Goal: Task Accomplishment & Management: Complete application form

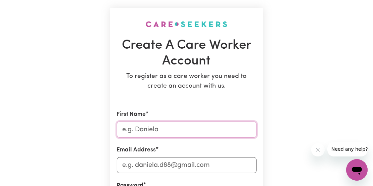
click at [156, 126] on input "First Name" at bounding box center [187, 130] width 140 height 16
type input "Moroluyo"
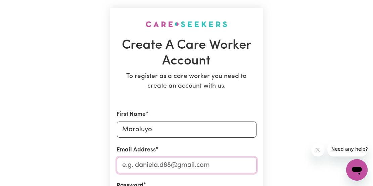
type input "[EMAIL_ADDRESS][DOMAIN_NAME]"
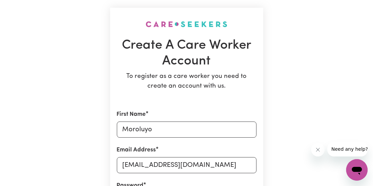
type input "0478783358"
type input "[STREET_ADDRESS],"
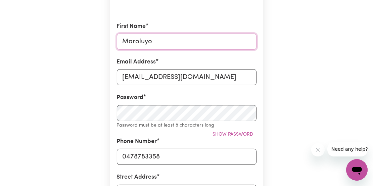
scroll to position [139, 0]
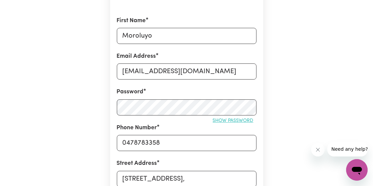
click at [225, 121] on span "Show password" at bounding box center [233, 120] width 41 height 5
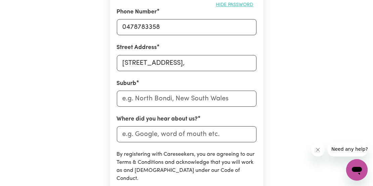
scroll to position [257, 0]
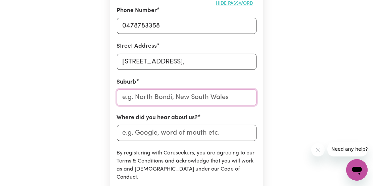
click at [157, 95] on input "text" at bounding box center [187, 97] width 140 height 16
type input "Dun"
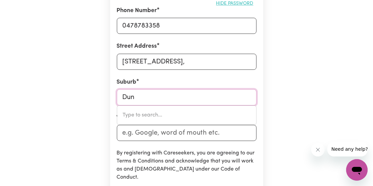
type input "DunACH, Victoria, 3371"
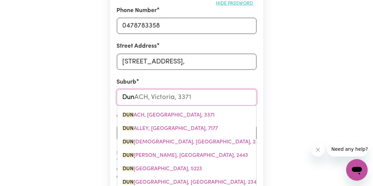
type input "Dund"
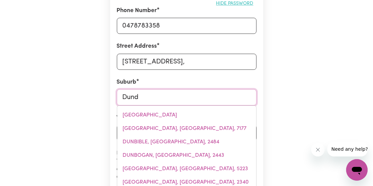
type input "DundARRAH, [GEOGRAPHIC_DATA], 4625"
type input "[PERSON_NAME]"
type input "DundaRRAH, [GEOGRAPHIC_DATA], 4625"
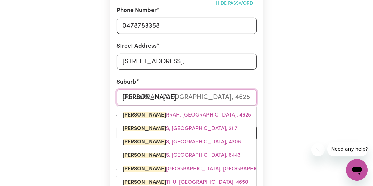
type input "Dundas"
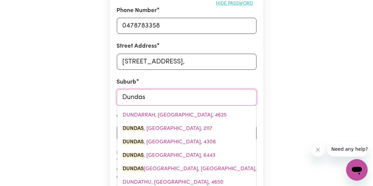
type input "Dundas, [GEOGRAPHIC_DATA], 2117"
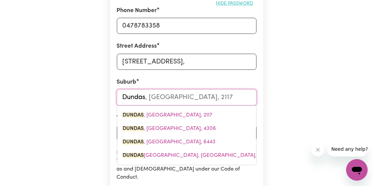
type input "Dundas"
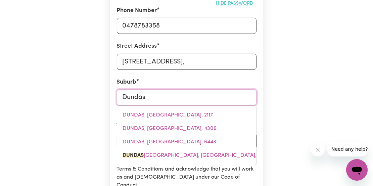
type input "[GEOGRAPHIC_DATA], [GEOGRAPHIC_DATA], 2117"
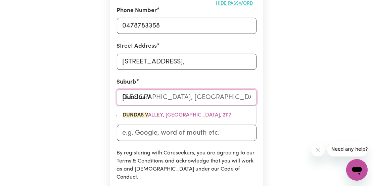
type input "Dundas Va"
type input "Dundas VaLLEY, [GEOGRAPHIC_DATA], 2117"
type input "[PERSON_NAME]"
type input "[PERSON_NAME], [GEOGRAPHIC_DATA], 2117"
type input "Dundas Vall"
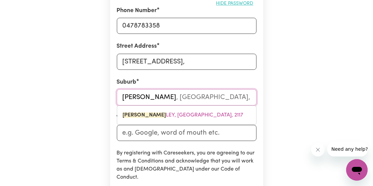
type input "Dundas VallEY, [GEOGRAPHIC_DATA], 2117"
type input "Dundas [PERSON_NAME]"
type input "Dundas ValleY, [GEOGRAPHIC_DATA], 2117"
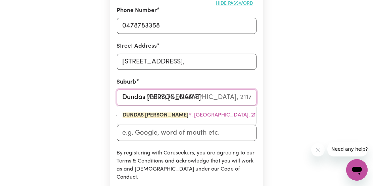
type input "[GEOGRAPHIC_DATA]"
type input "[GEOGRAPHIC_DATA], [GEOGRAPHIC_DATA], 2117"
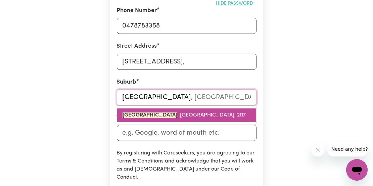
click at [148, 114] on mark "[GEOGRAPHIC_DATA]" at bounding box center [150, 115] width 55 height 5
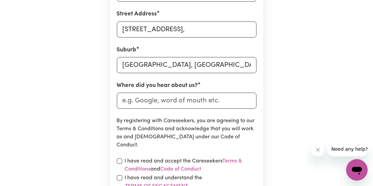
scroll to position [297, 0]
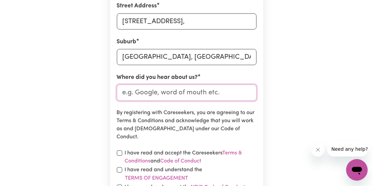
click at [180, 94] on input "Where did you hear about us?" at bounding box center [187, 93] width 140 height 16
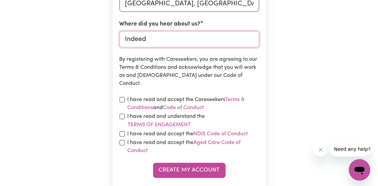
scroll to position [351, 0]
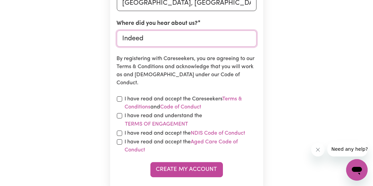
type input "Indeed"
click at [121, 96] on input "checkbox" at bounding box center [119, 98] width 5 height 5
checkbox input "true"
click at [120, 116] on input "checkbox" at bounding box center [119, 115] width 5 height 5
checkbox input "true"
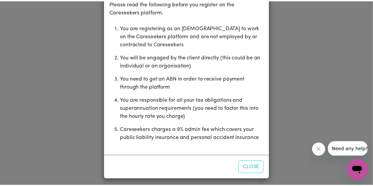
scroll to position [40, 0]
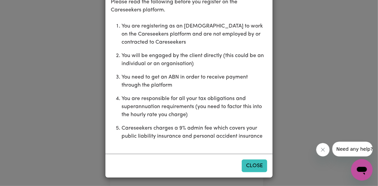
click at [249, 164] on button "Close" at bounding box center [255, 166] width 26 height 13
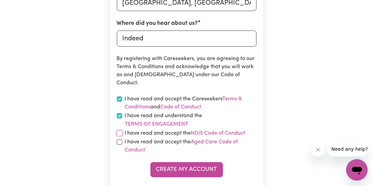
click at [120, 134] on input "checkbox" at bounding box center [119, 133] width 5 height 5
checkbox input "true"
click at [119, 142] on input "checkbox" at bounding box center [119, 141] width 5 height 5
checkbox input "true"
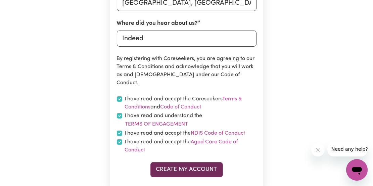
click at [181, 172] on button "Create My Account" at bounding box center [187, 169] width 73 height 15
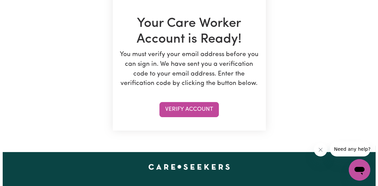
scroll to position [111, 0]
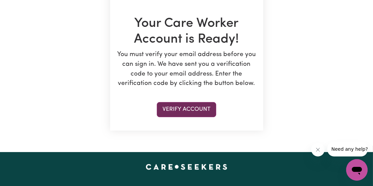
click at [193, 109] on button "Verify Account" at bounding box center [186, 109] width 59 height 15
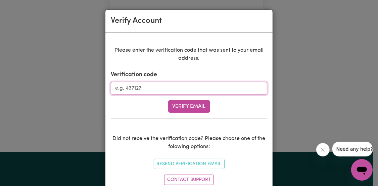
click at [152, 89] on input "Verification code" at bounding box center [189, 88] width 157 height 13
paste input "371002"
type input "371002"
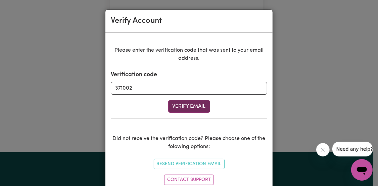
click at [183, 106] on button "Verify Email" at bounding box center [189, 106] width 42 height 13
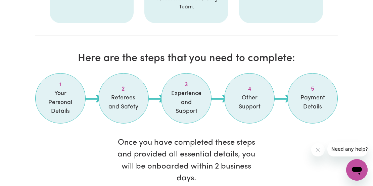
scroll to position [587, 0]
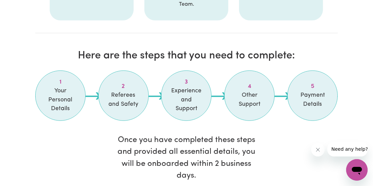
click at [64, 99] on span "Your Personal Details" at bounding box center [61, 100] width 34 height 27
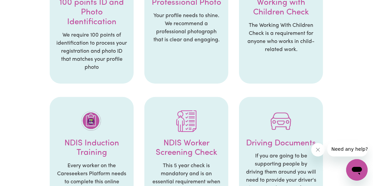
scroll to position [336, 0]
